Goal: Information Seeking & Learning: Learn about a topic

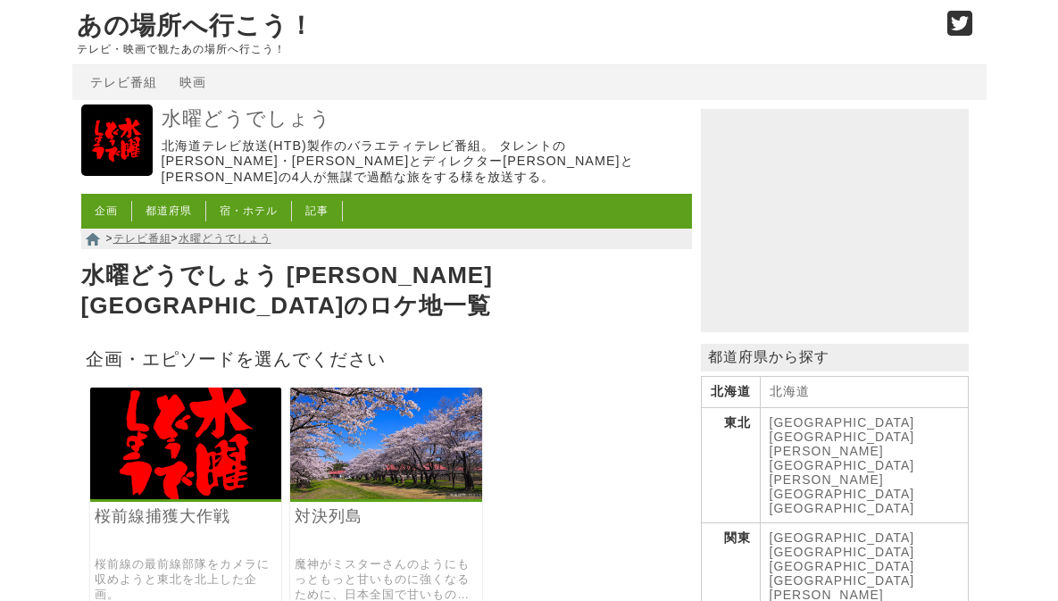
scroll to position [268, 0]
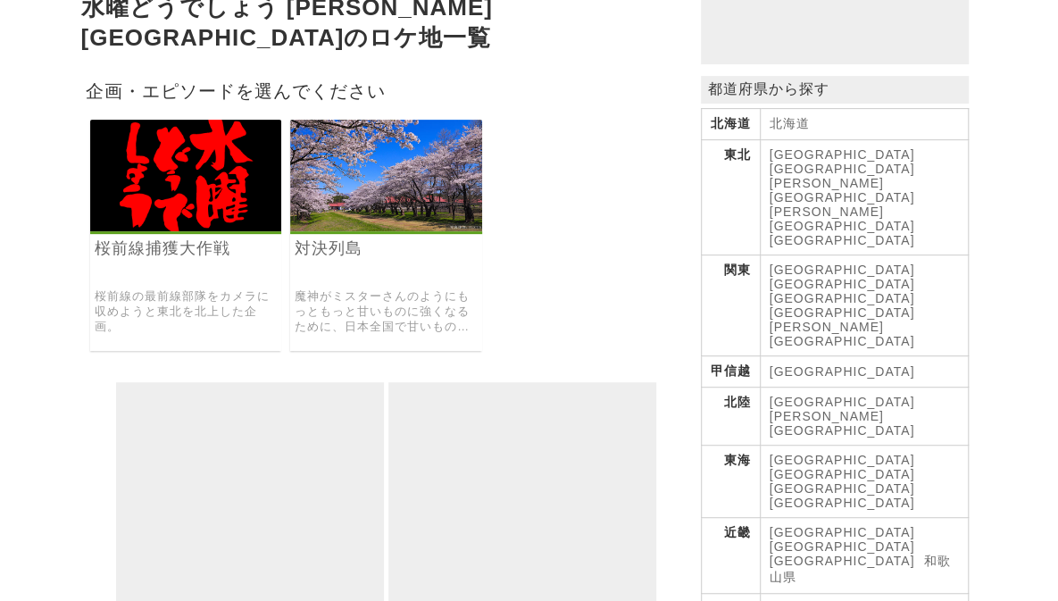
click at [421, 195] on img at bounding box center [386, 176] width 192 height 112
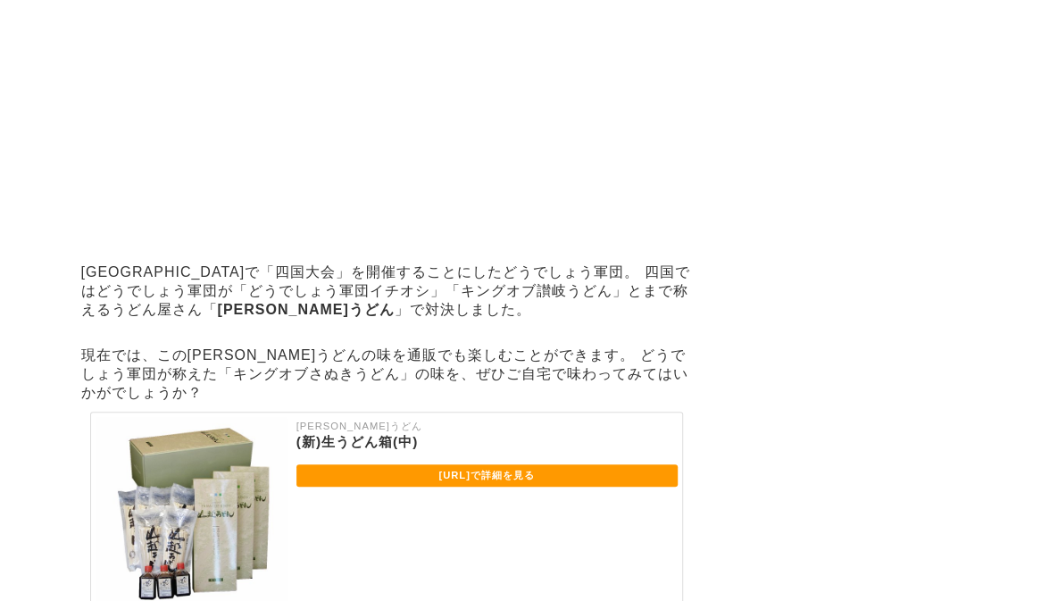
scroll to position [12942, 0]
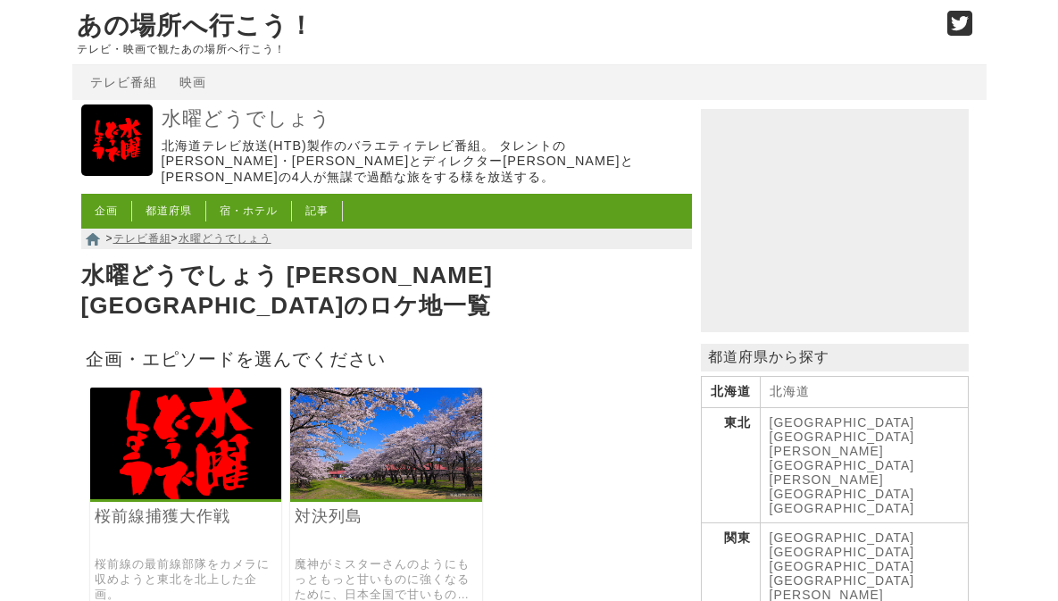
scroll to position [268, 0]
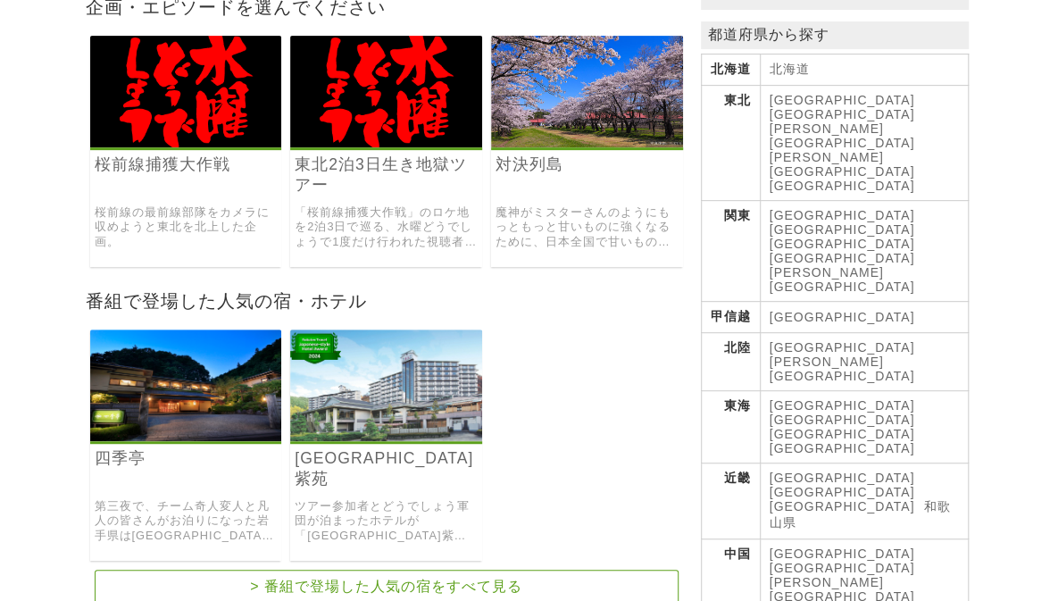
scroll to position [179, 0]
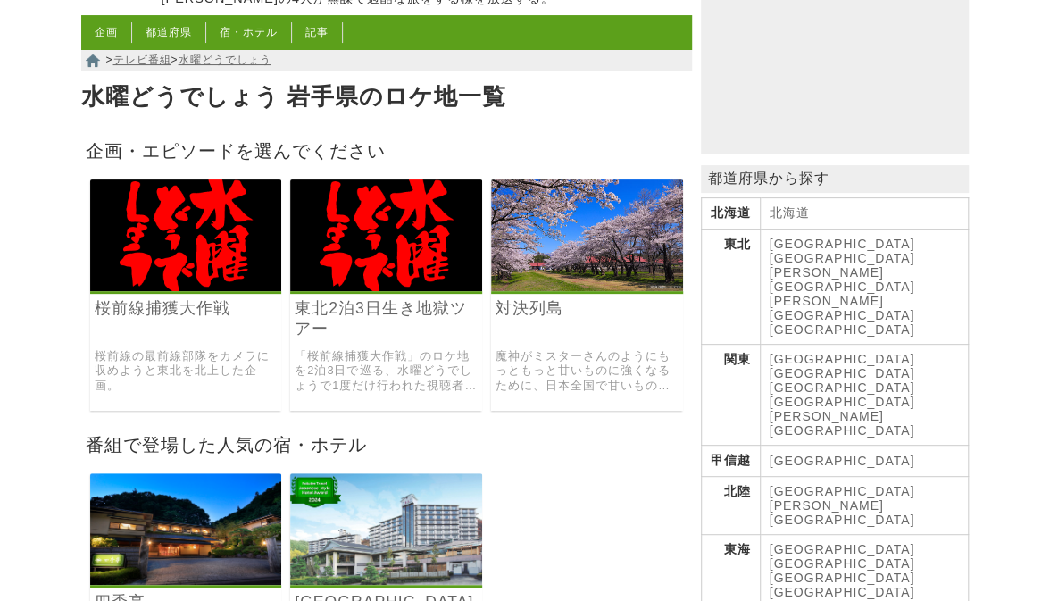
click at [368, 245] on img at bounding box center [386, 235] width 192 height 112
click at [565, 222] on img at bounding box center [587, 235] width 192 height 112
click at [134, 244] on img at bounding box center [186, 235] width 192 height 112
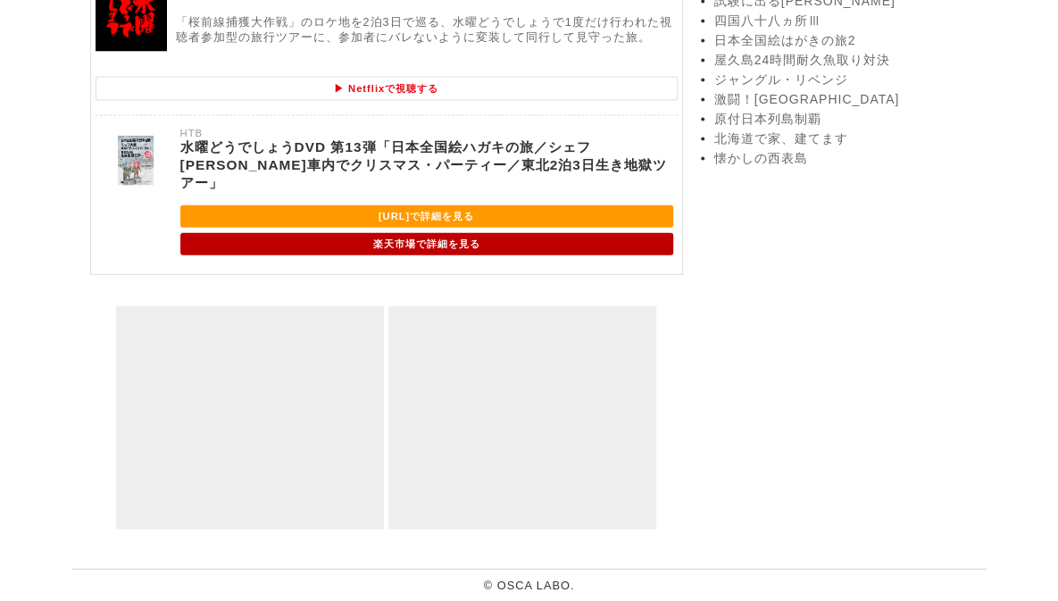
scroll to position [1807, 0]
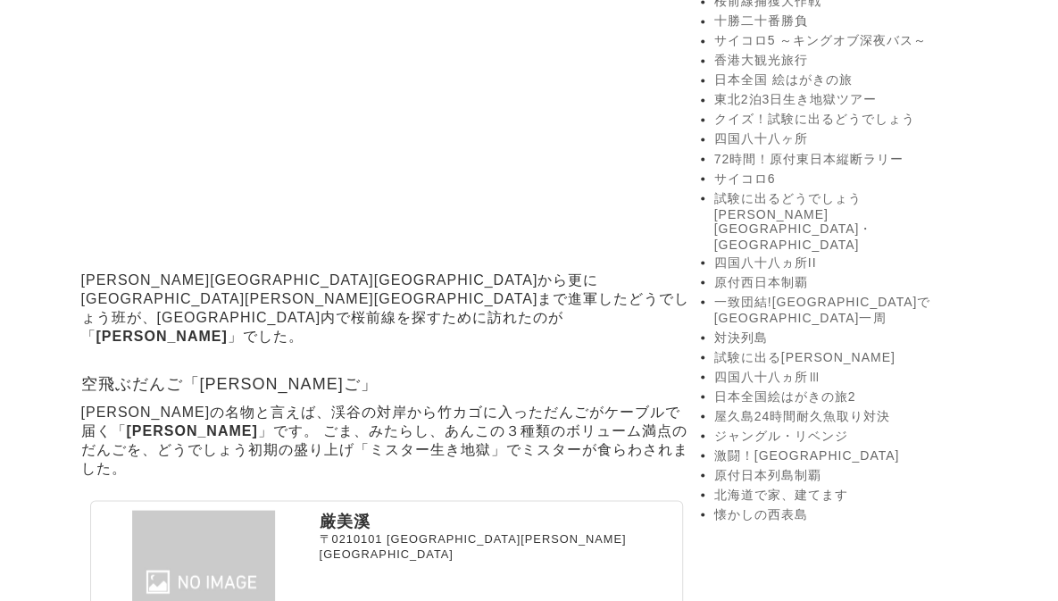
scroll to position [1517, 0]
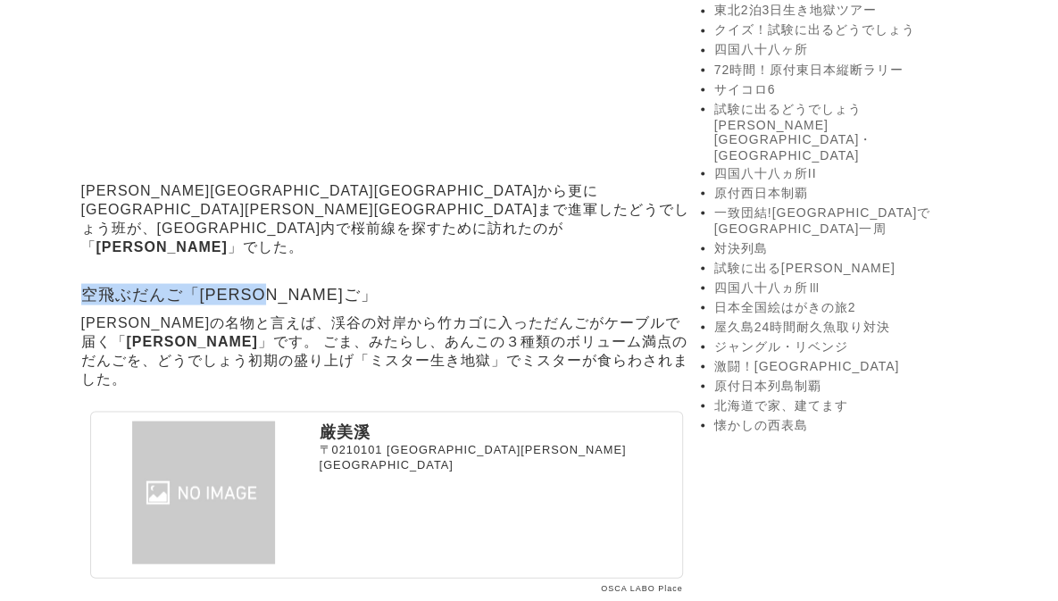
drag, startPoint x: 84, startPoint y: 266, endPoint x: 345, endPoint y: 263, distance: 260.6
click at [345, 283] on h2 "空飛ぶだんご「[PERSON_NAME]ご」" at bounding box center [386, 293] width 611 height 21
click at [225, 420] on img at bounding box center [203, 491] width 214 height 143
copy h2 "空飛ぶだんご「[PERSON_NAME]ご」"
